Goal: Find specific page/section: Find specific page/section

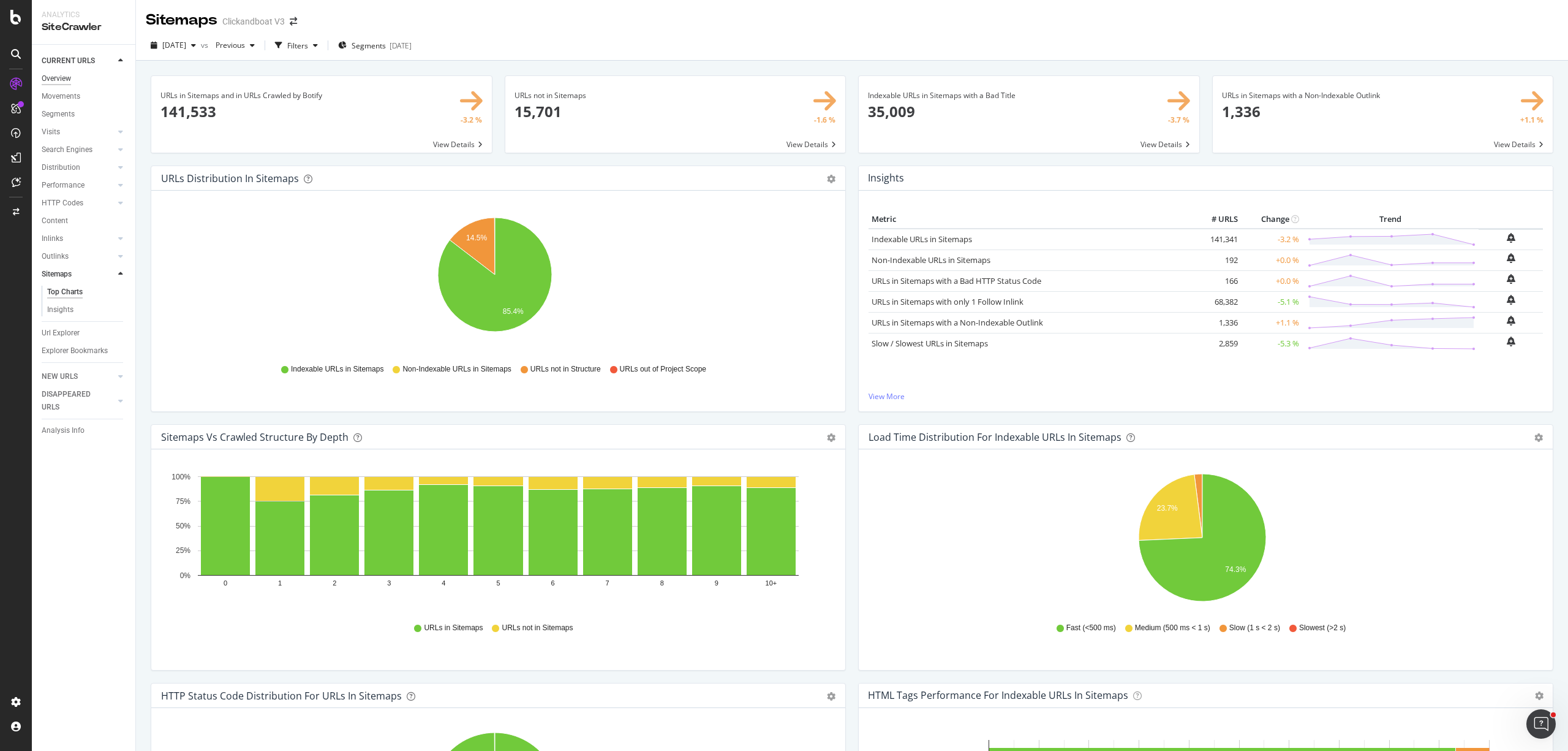
click at [64, 77] on div "Overview" at bounding box center [56, 78] width 29 height 13
